Goal: Task Accomplishment & Management: Manage account settings

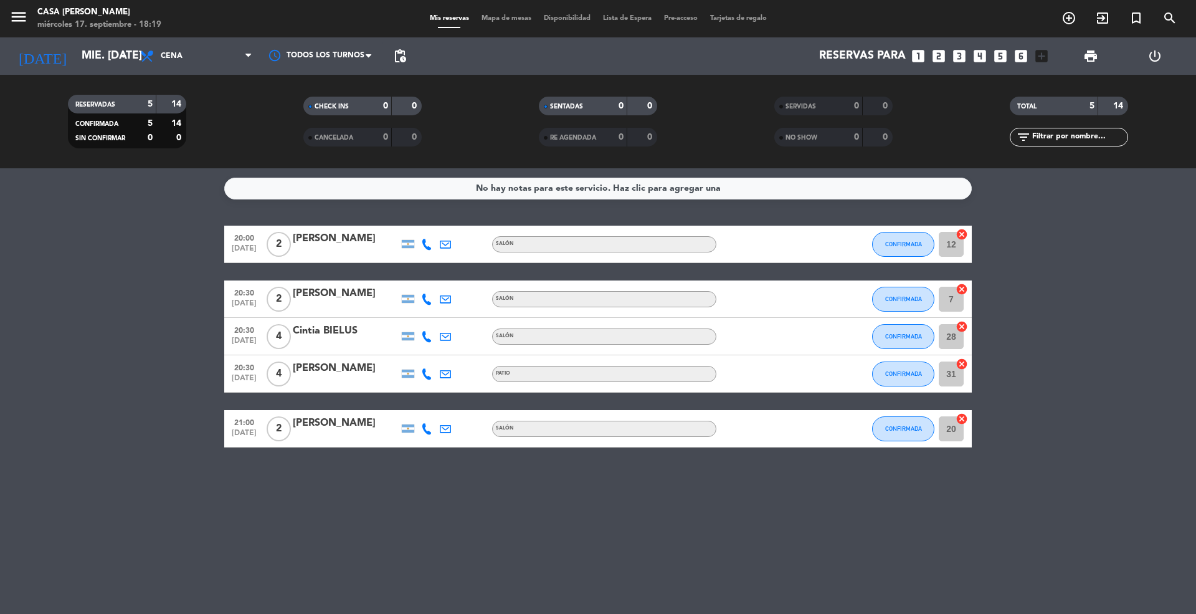
click at [427, 242] on icon at bounding box center [426, 244] width 11 height 11
click at [412, 227] on span "Copiar" at bounding box center [417, 222] width 26 height 13
click at [429, 297] on icon at bounding box center [426, 298] width 11 height 11
click at [414, 277] on span "Copiar" at bounding box center [417, 277] width 26 height 13
click at [422, 334] on icon at bounding box center [426, 336] width 11 height 11
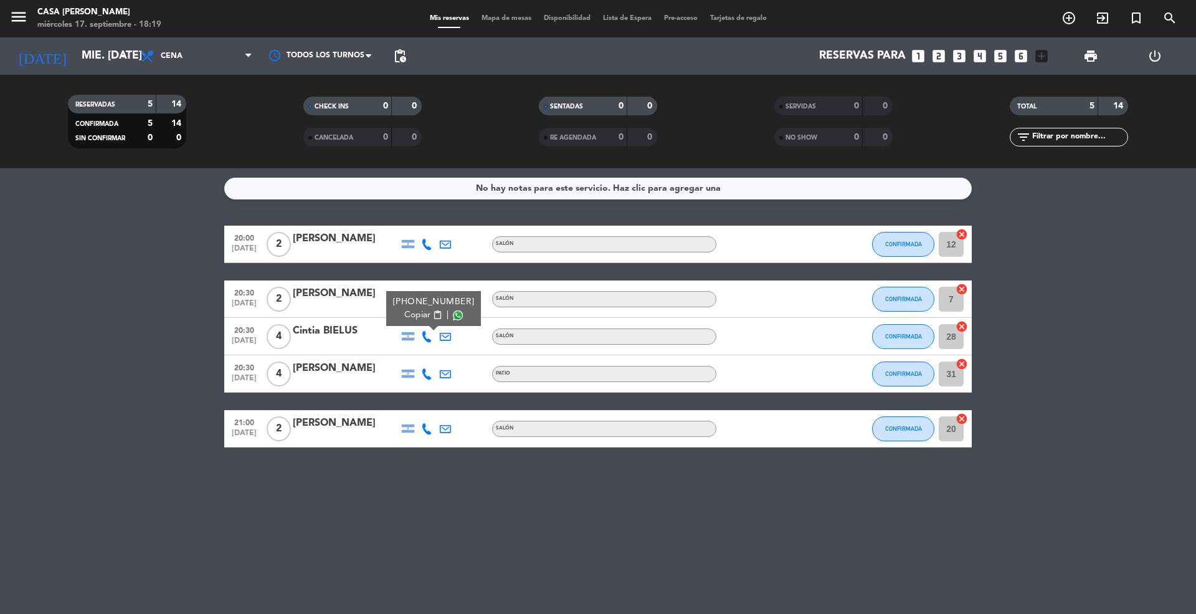
click at [411, 315] on span "Copiar" at bounding box center [417, 314] width 26 height 13
click at [424, 374] on icon at bounding box center [426, 373] width 11 height 11
click at [409, 350] on span "Copiar" at bounding box center [415, 352] width 26 height 13
click at [424, 429] on icon at bounding box center [426, 428] width 11 height 11
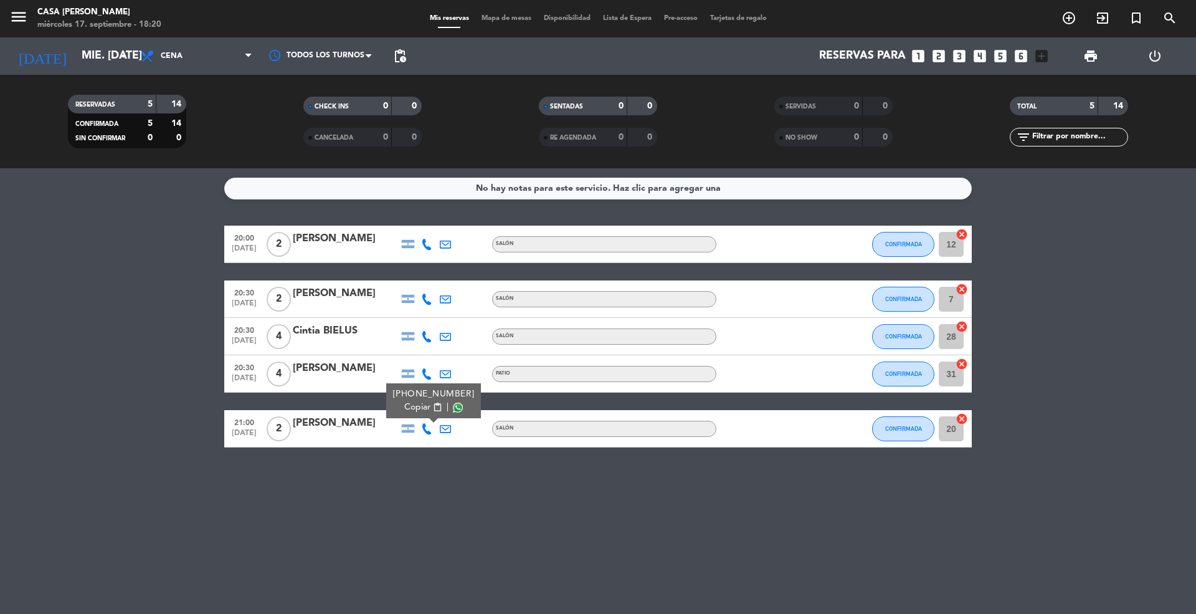
click at [414, 403] on span "Copiar" at bounding box center [417, 407] width 26 height 13
click at [155, 360] on bookings-row "20:00 [DATE] 2 [PERSON_NAME] SALÓN CONFIRMADA 12 cancel 20:30 [DATE] 2 [PERSON_…" at bounding box center [598, 337] width 1196 height 222
click at [90, 59] on input "mié. [DATE]" at bounding box center [147, 56] width 145 height 25
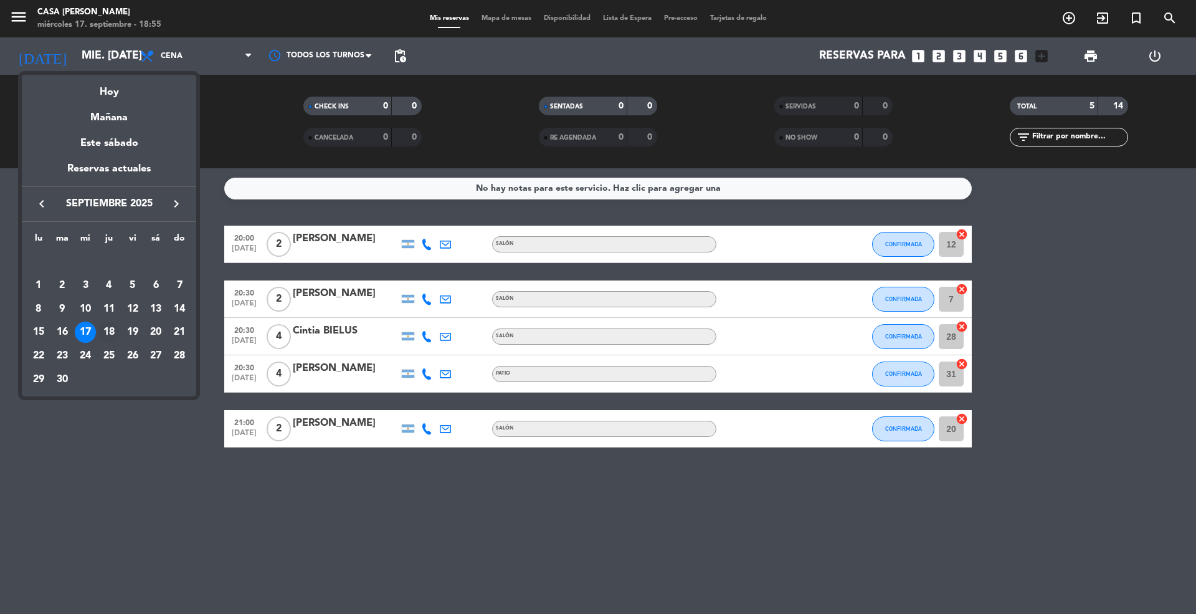
click at [110, 327] on div "18" at bounding box center [108, 332] width 21 height 21
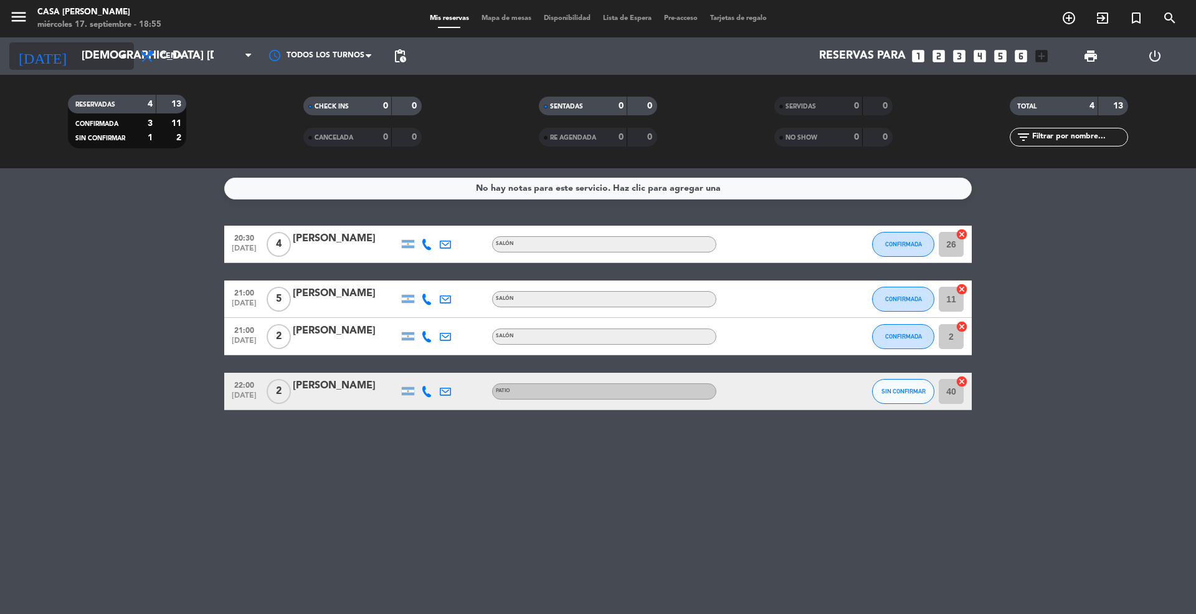
click at [120, 52] on icon "arrow_drop_down" at bounding box center [123, 56] width 15 height 15
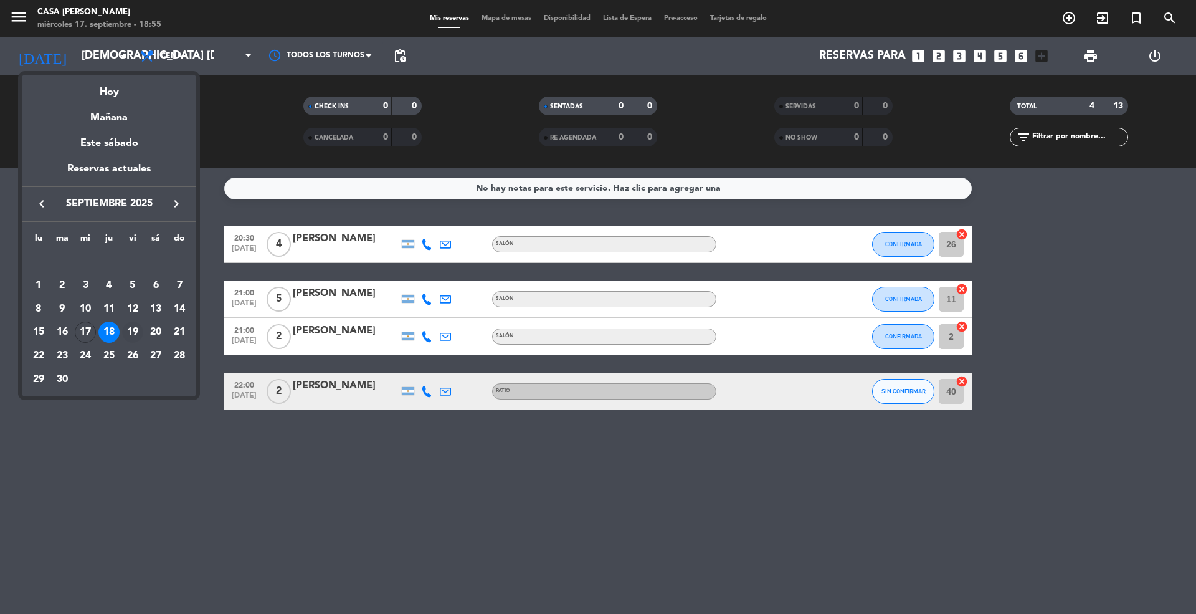
click at [131, 331] on div "19" at bounding box center [132, 332] width 21 height 21
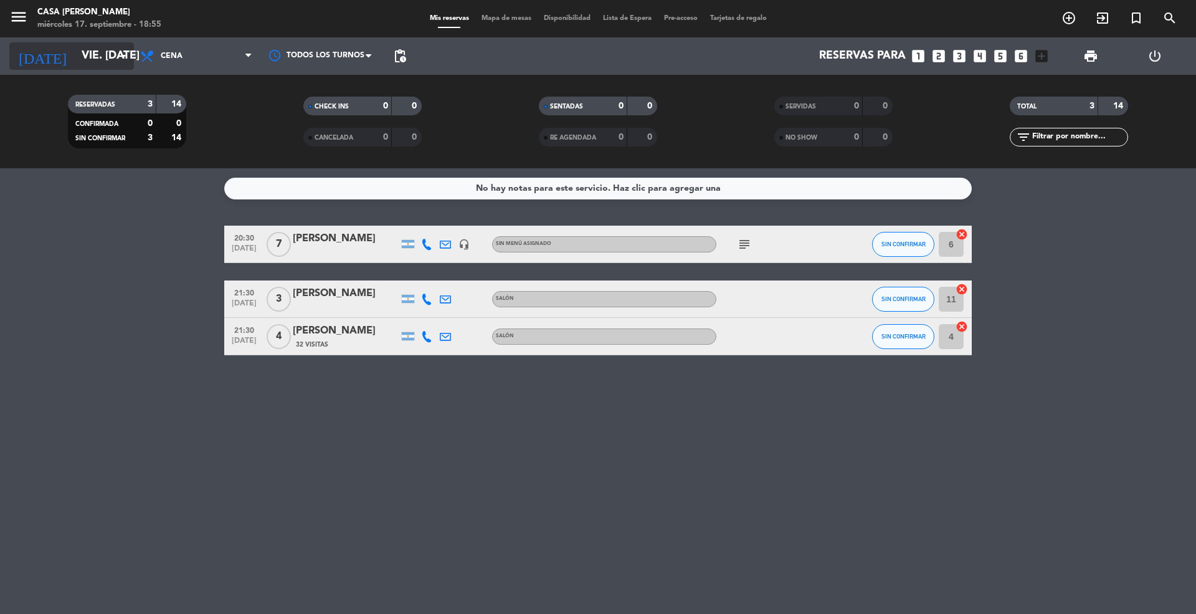
click at [103, 58] on input "vie. [DATE]" at bounding box center [147, 56] width 145 height 25
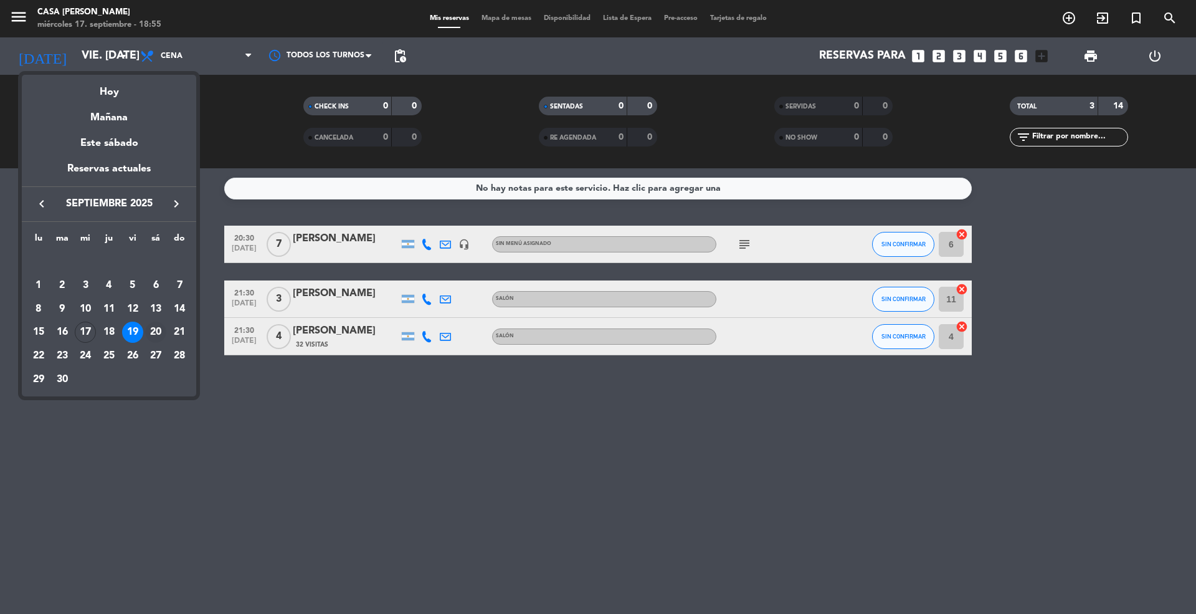
click at [160, 330] on div "20" at bounding box center [155, 332] width 21 height 21
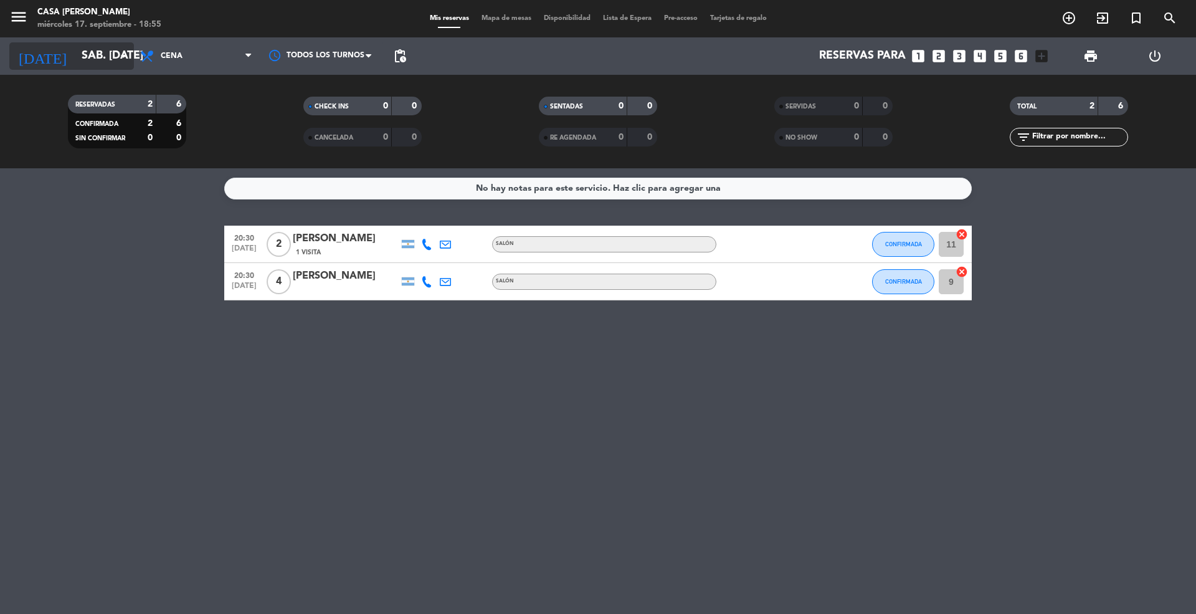
click at [75, 59] on input "sáb. [DATE]" at bounding box center [147, 56] width 145 height 25
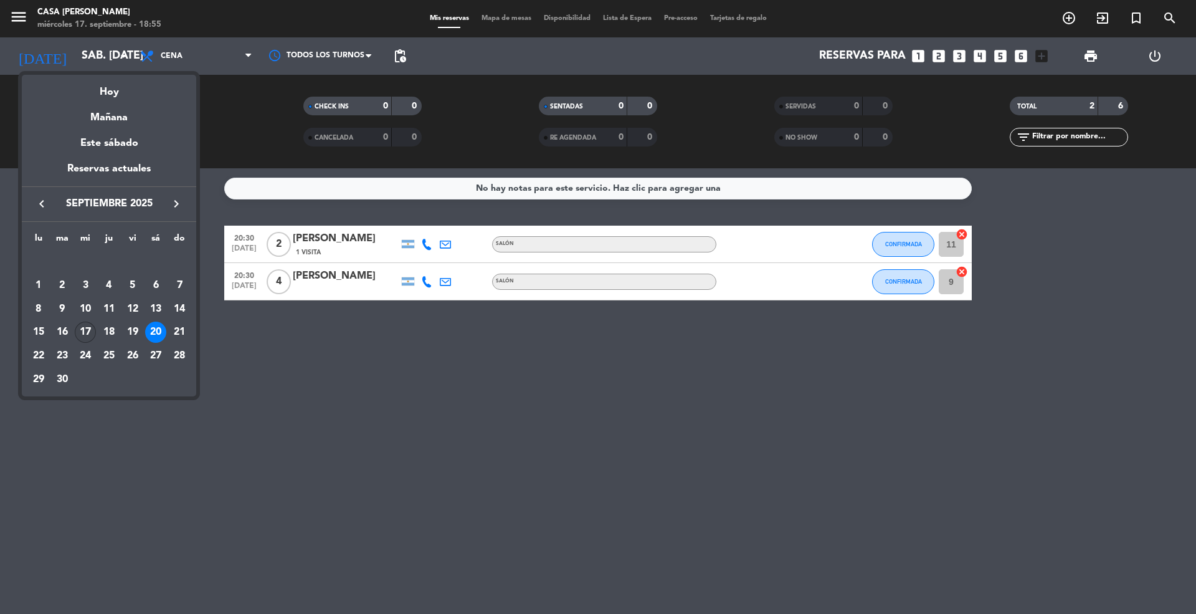
click at [83, 324] on div "17" at bounding box center [85, 332] width 21 height 21
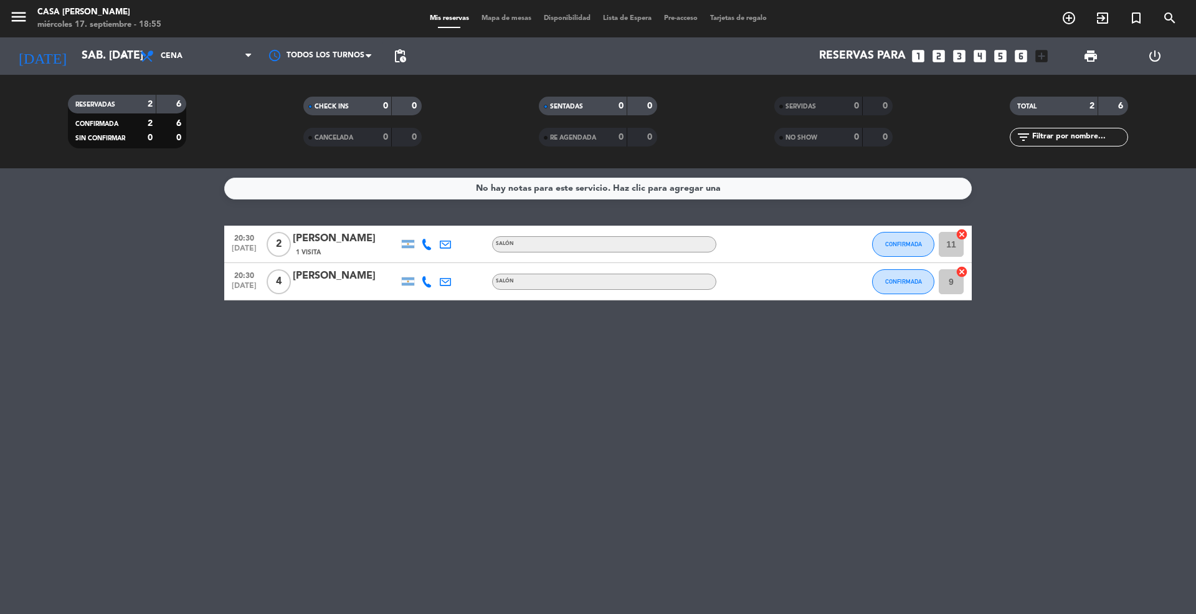
type input "mié. [DATE]"
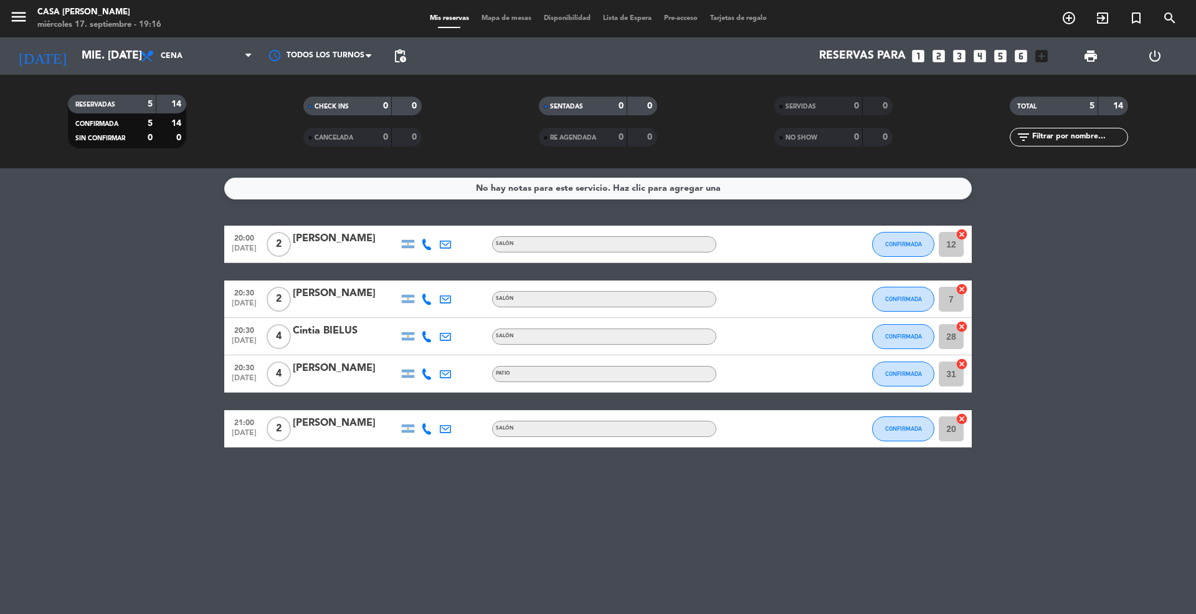
click at [424, 424] on icon at bounding box center [426, 428] width 11 height 11
click at [908, 421] on button "CONFIRMADA" at bounding box center [903, 428] width 62 height 25
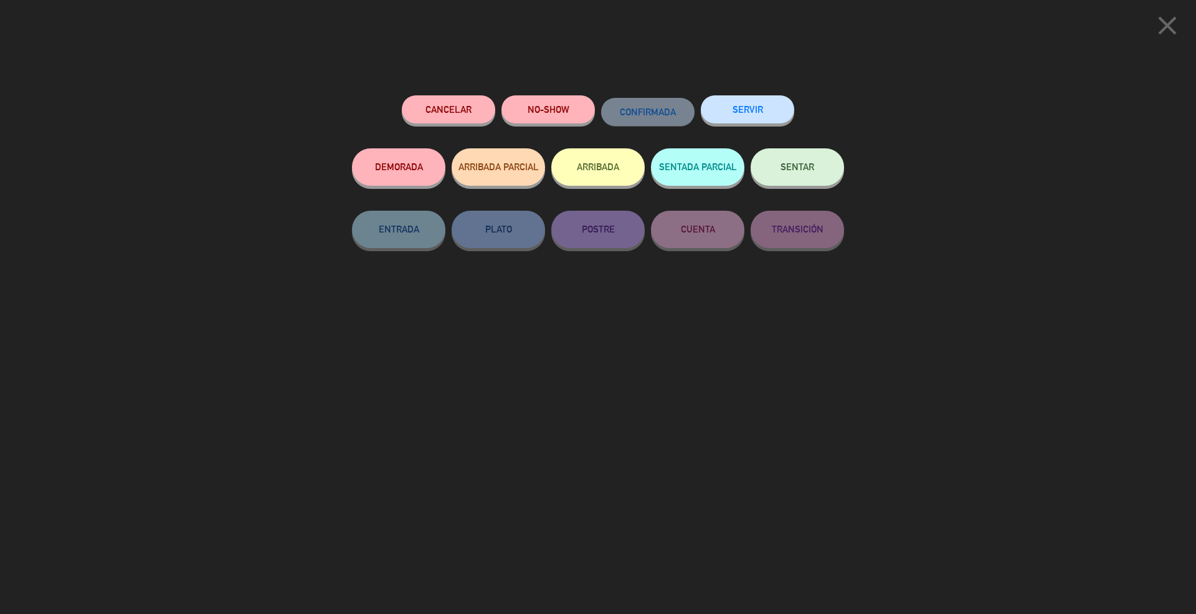
click at [541, 100] on button "NO-SHOW" at bounding box center [548, 109] width 93 height 28
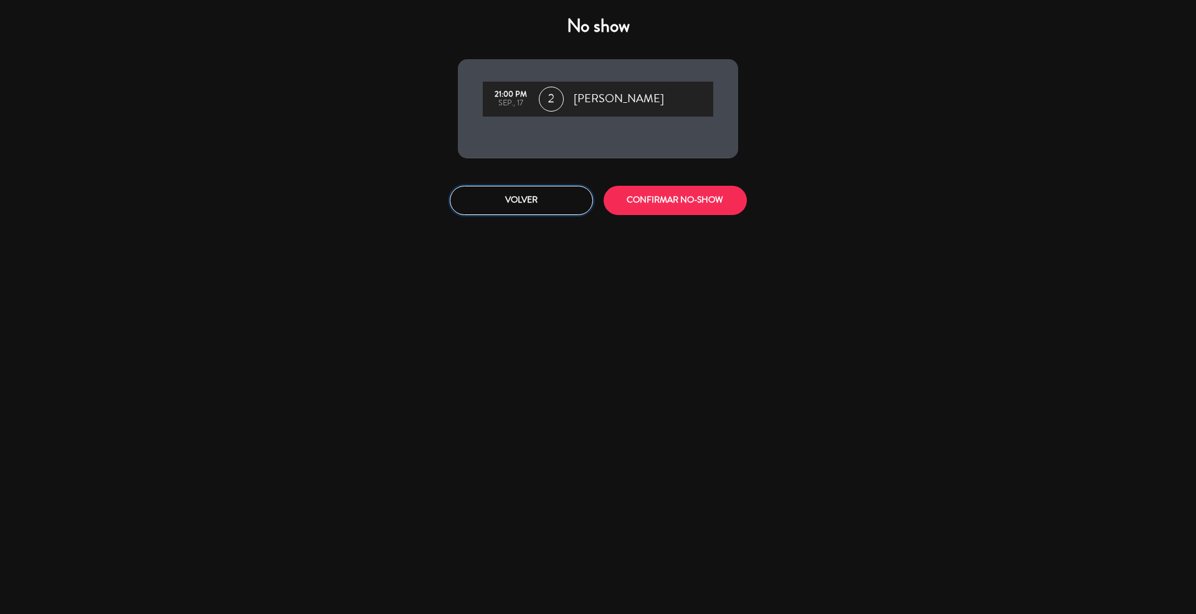
click at [553, 198] on button "Volver" at bounding box center [521, 200] width 143 height 29
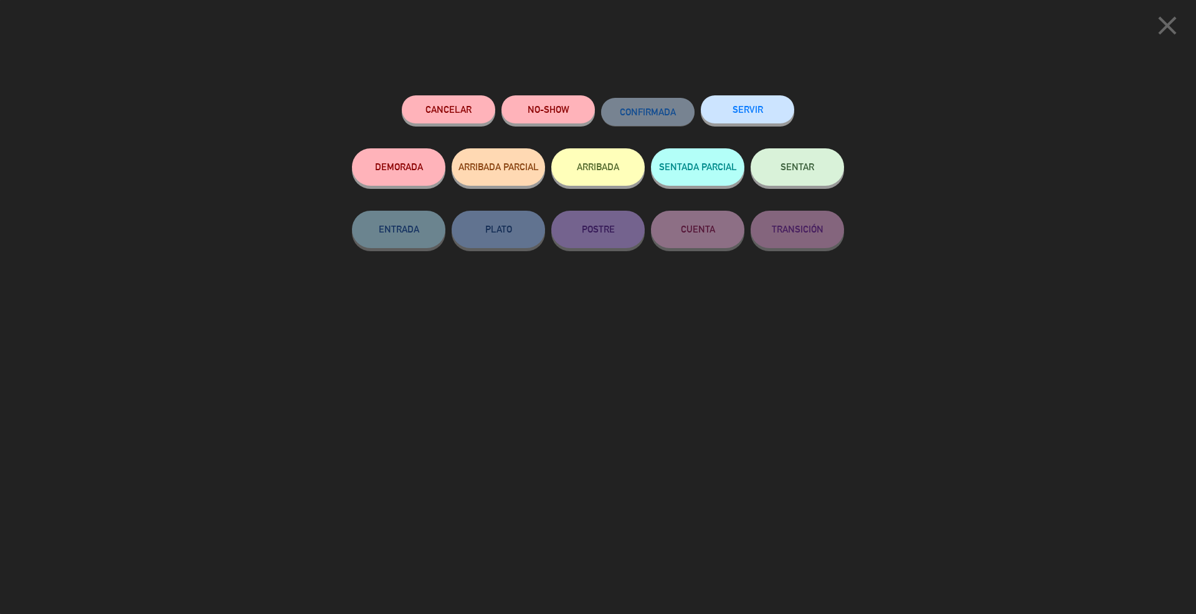
click at [457, 103] on button "Cancelar" at bounding box center [448, 109] width 93 height 28
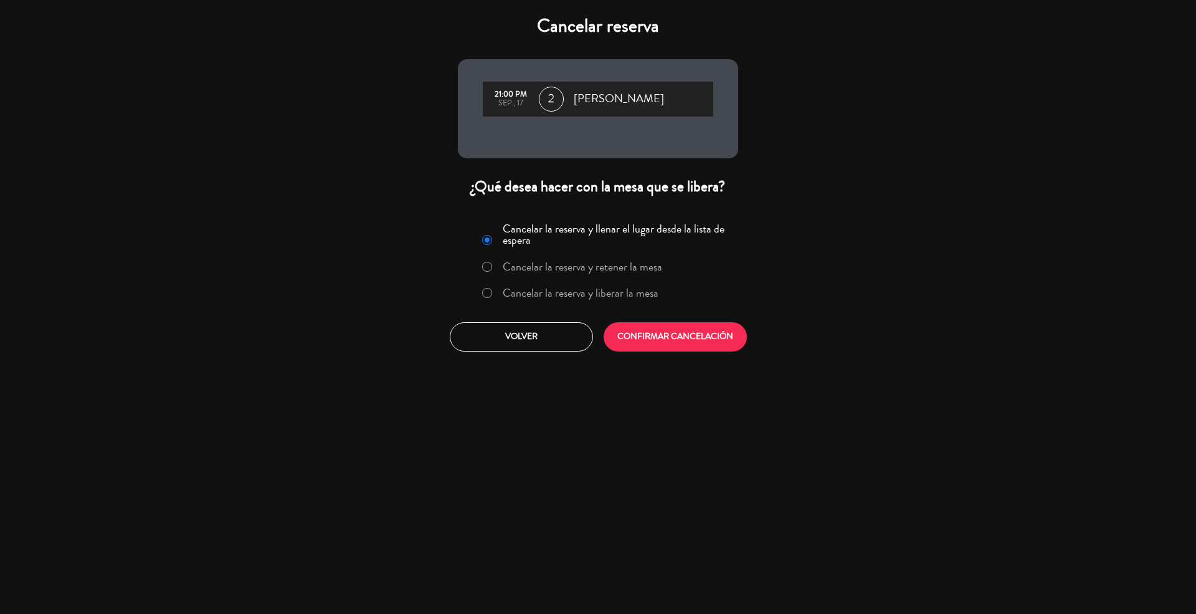
click at [579, 293] on label "Cancelar la reserva y liberar la mesa" at bounding box center [581, 292] width 156 height 11
click at [634, 324] on button "CONFIRMAR CANCELACIÓN" at bounding box center [675, 336] width 143 height 29
